Goal: Check status: Check status

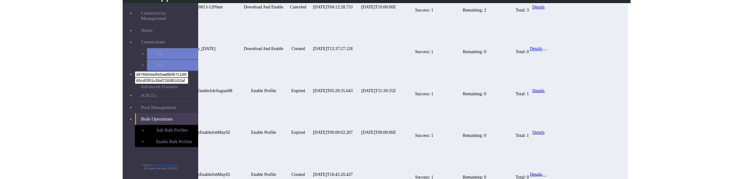
scroll to position [246, 0]
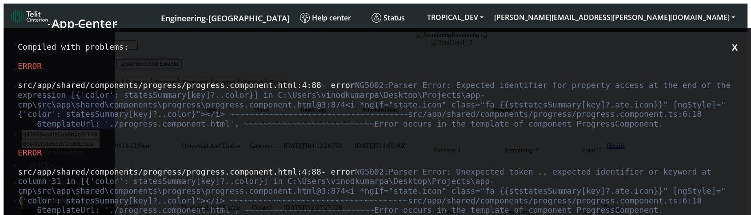
click at [550, 128] on div "src/app/shared/components/progress/progress.component.html :4 :88 - error NG500…" at bounding box center [379, 104] width 722 height 48
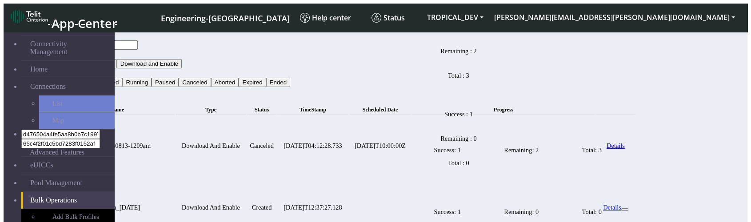
click at [622, 168] on div "Success: 1 Remaining: 2 Total: 3" at bounding box center [517, 149] width 210 height 53
click at [504, 164] on div "Success: 1 Remaining: 2 Total: 3" at bounding box center [517, 149] width 210 height 53
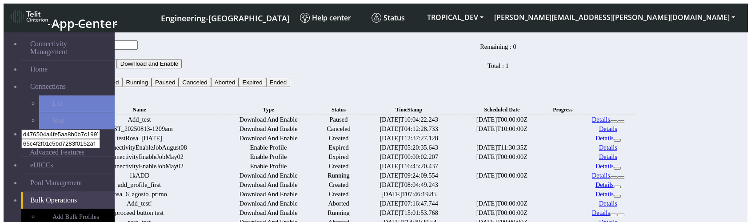
click at [579, 119] on td "Success : 1 Remaining : 0 Total : 1" at bounding box center [562, 119] width 34 height 8
click at [544, 118] on date "[DATE]T00:00:00Z" at bounding box center [501, 119] width 86 height 8
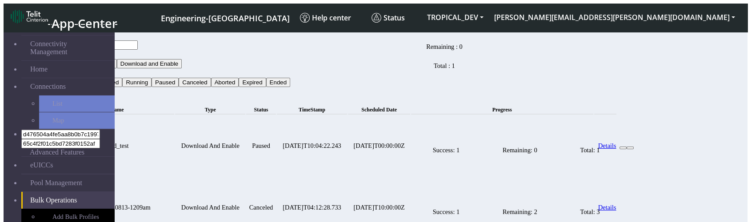
click at [547, 184] on td "Success: 1 Remaining: 2 Total: 3" at bounding box center [502, 207] width 182 height 61
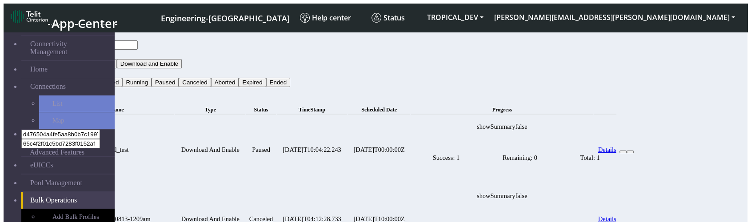
click at [555, 123] on app-progress "showSummaryfalse Success: 1 Remaining: 0 Total: 1" at bounding box center [501, 153] width 181 height 60
copy app-progress "showSummaryfalse"
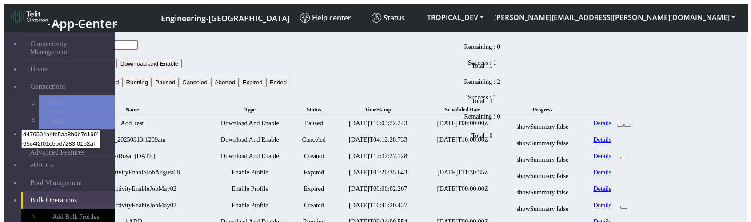
click at [501, 164] on date at bounding box center [462, 156] width 78 height 16
click at [484, 147] on date "[DATE]T10:00:00Z" at bounding box center [462, 140] width 78 height 16
